Goal: Task Accomplishment & Management: Use online tool/utility

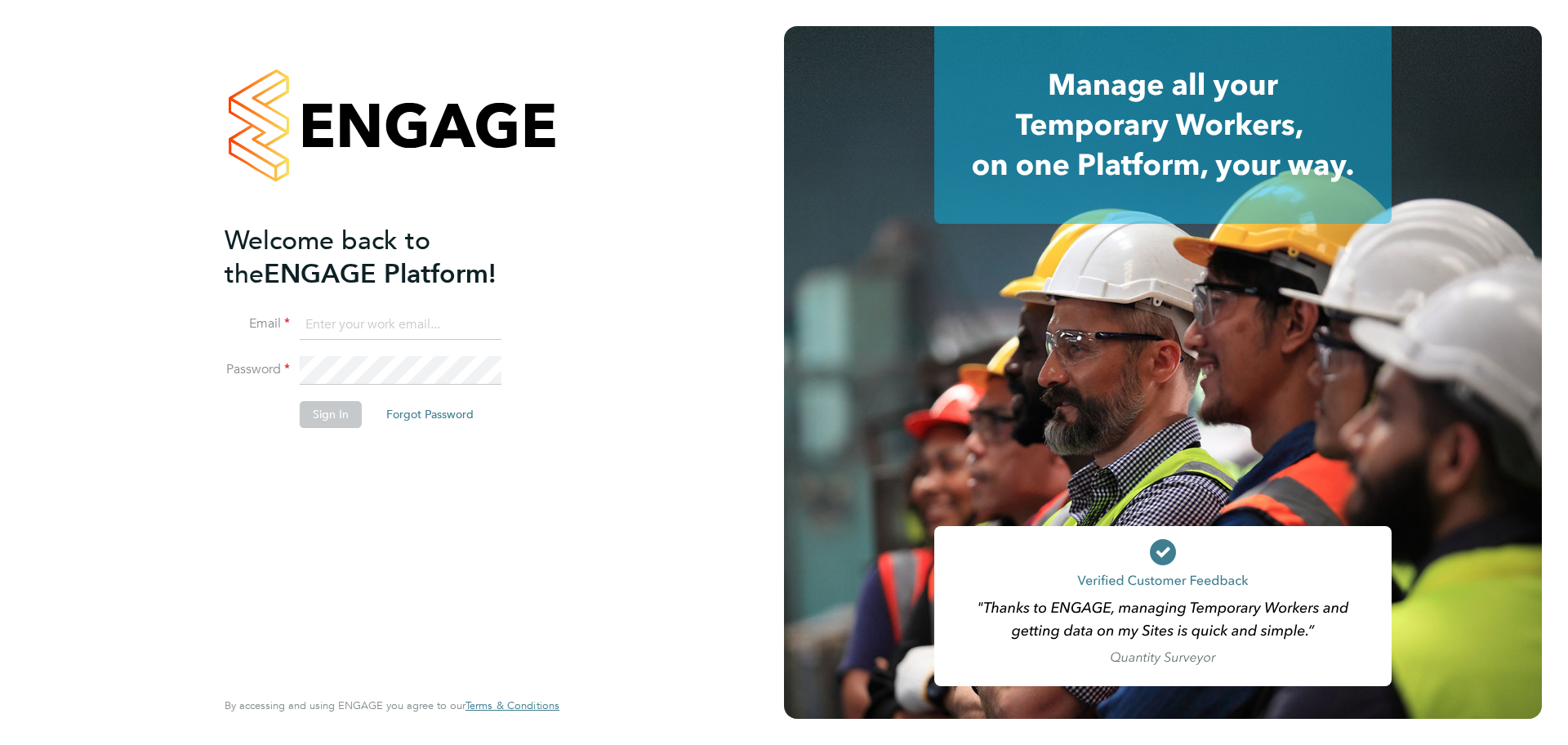
type input "[PERSON_NAME][EMAIL_ADDRESS][DOMAIN_NAME]"
click at [323, 408] on button "Sign In" at bounding box center [331, 414] width 62 height 26
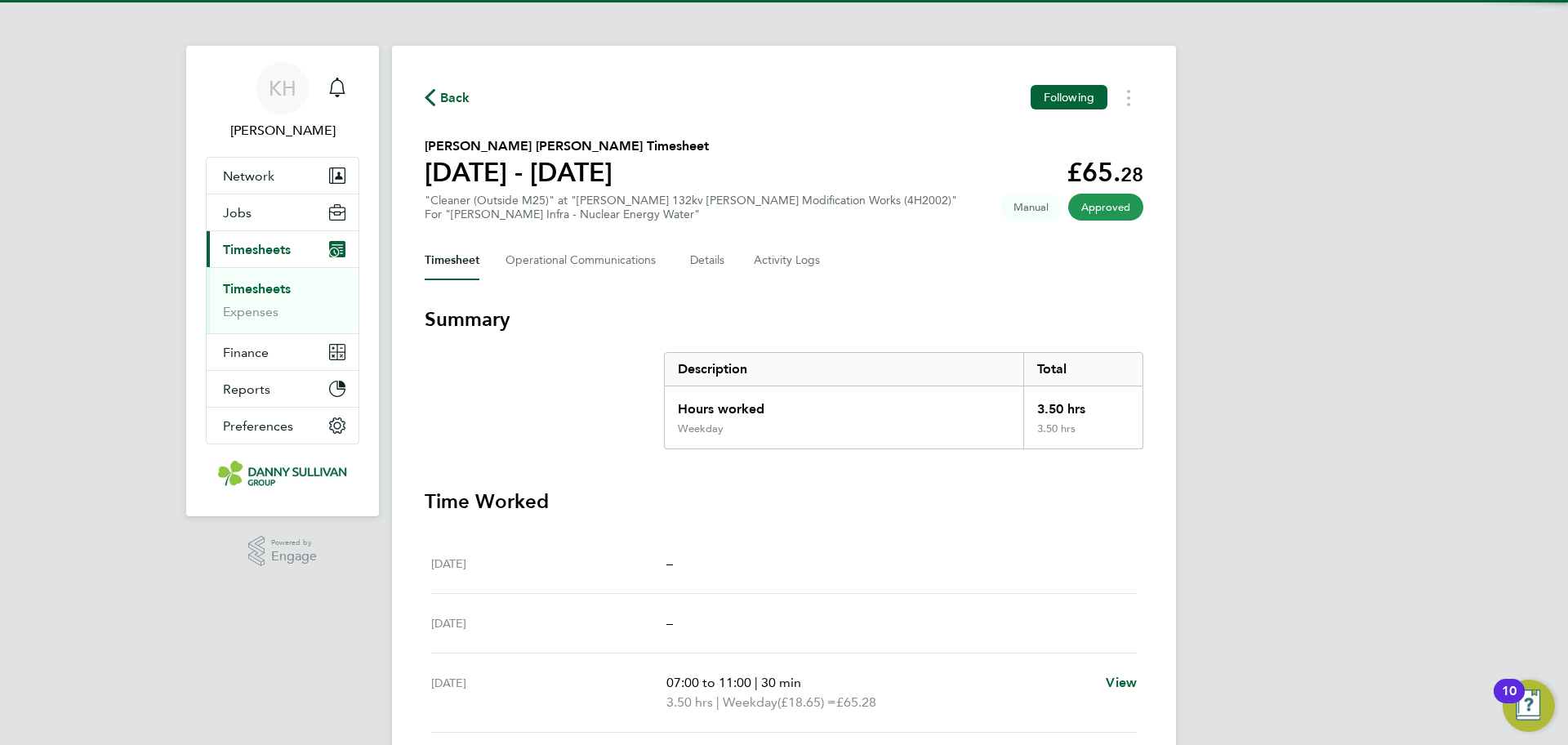
click at [268, 281] on link "Timesheets" at bounding box center [256, 288] width 68 height 15
